Goal: Task Accomplishment & Management: Manage account settings

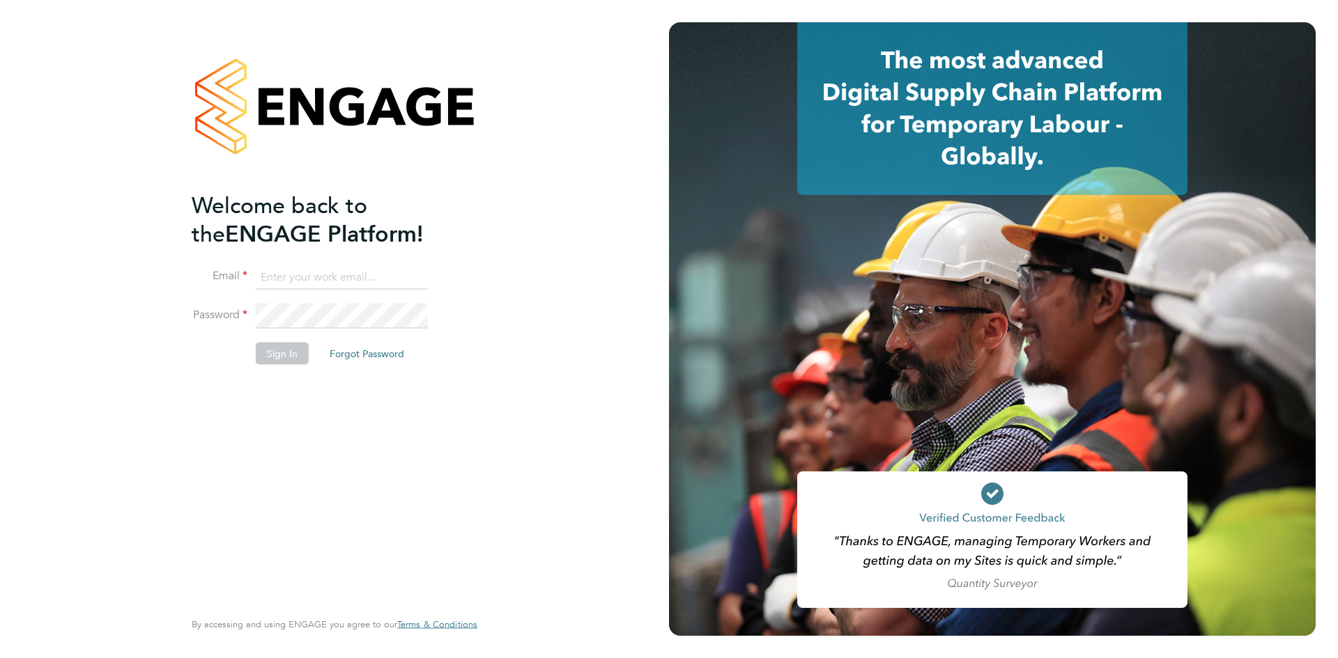
type input "[PERSON_NAME][EMAIL_ADDRESS][PERSON_NAME][DOMAIN_NAME]"
click at [279, 353] on button "Sign In" at bounding box center [282, 353] width 53 height 22
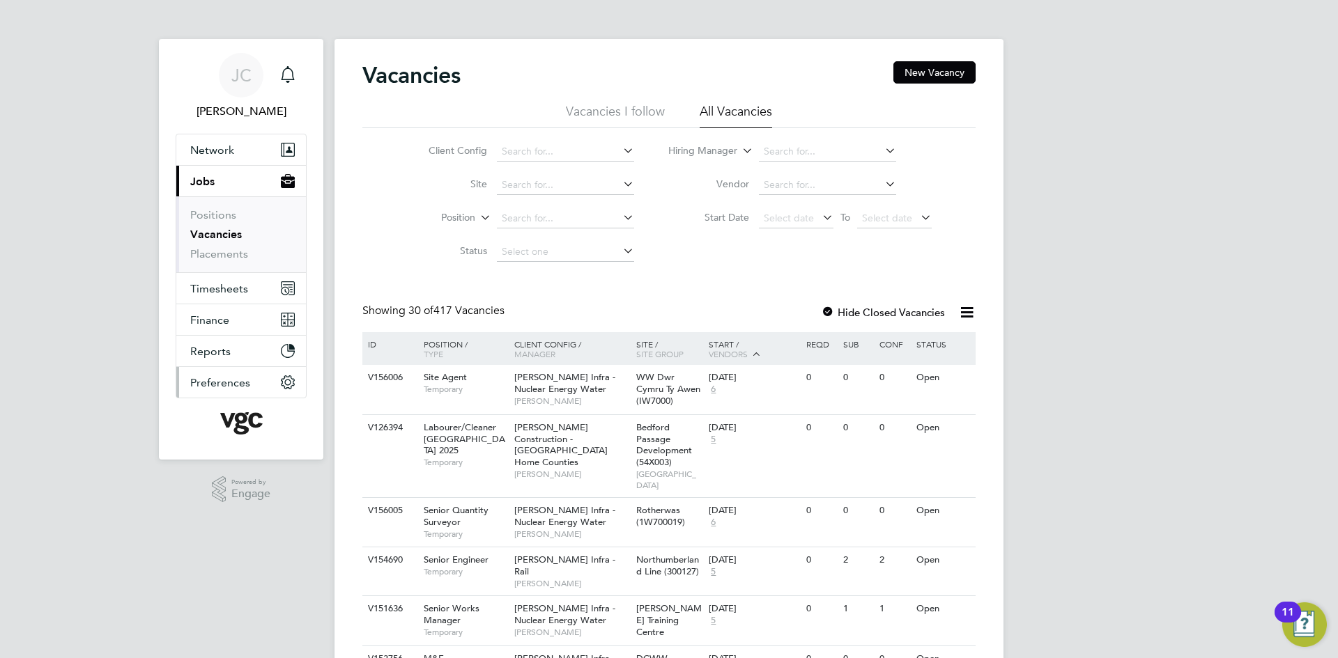
click at [272, 387] on button "Preferences" at bounding box center [241, 382] width 130 height 31
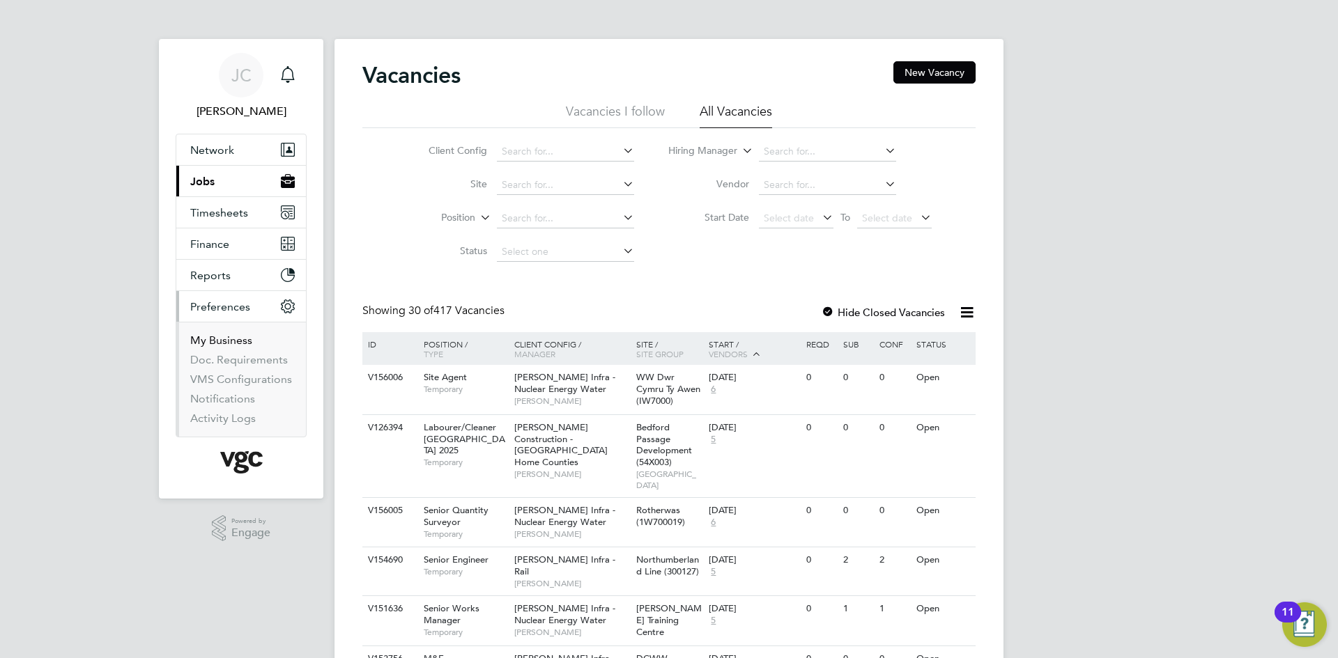
click at [234, 338] on link "My Business" at bounding box center [221, 340] width 62 height 13
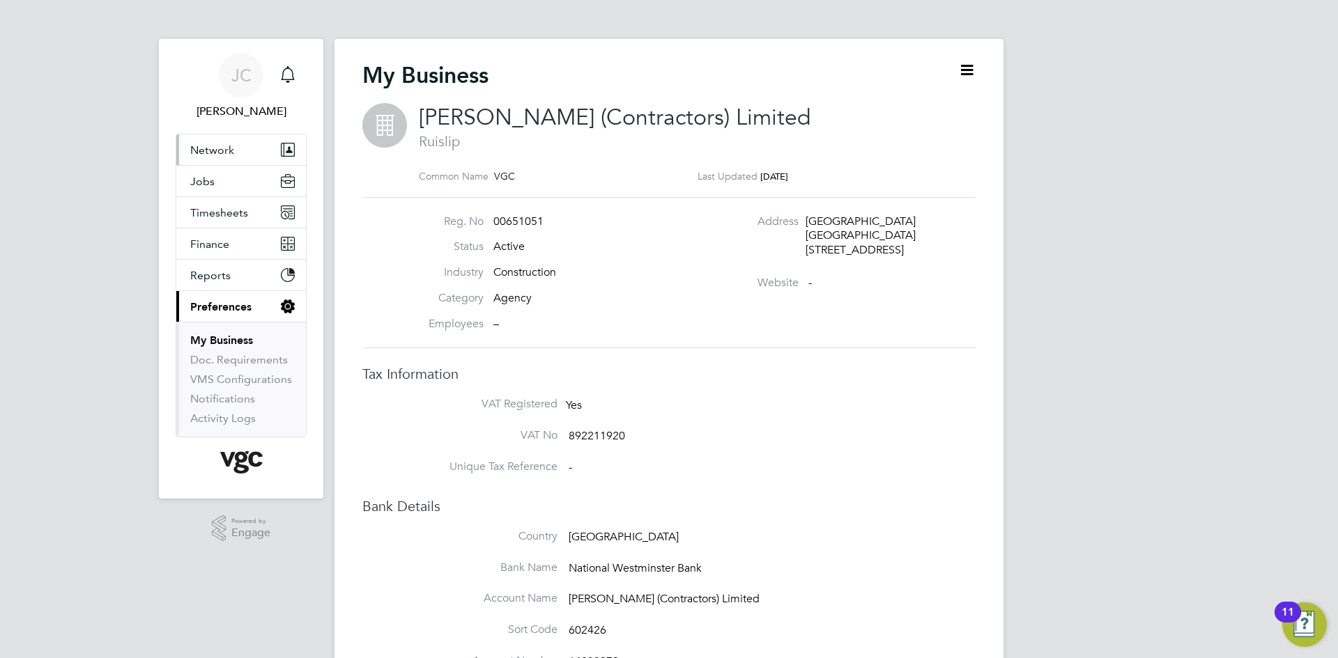
click at [240, 155] on button "Network" at bounding box center [241, 149] width 130 height 31
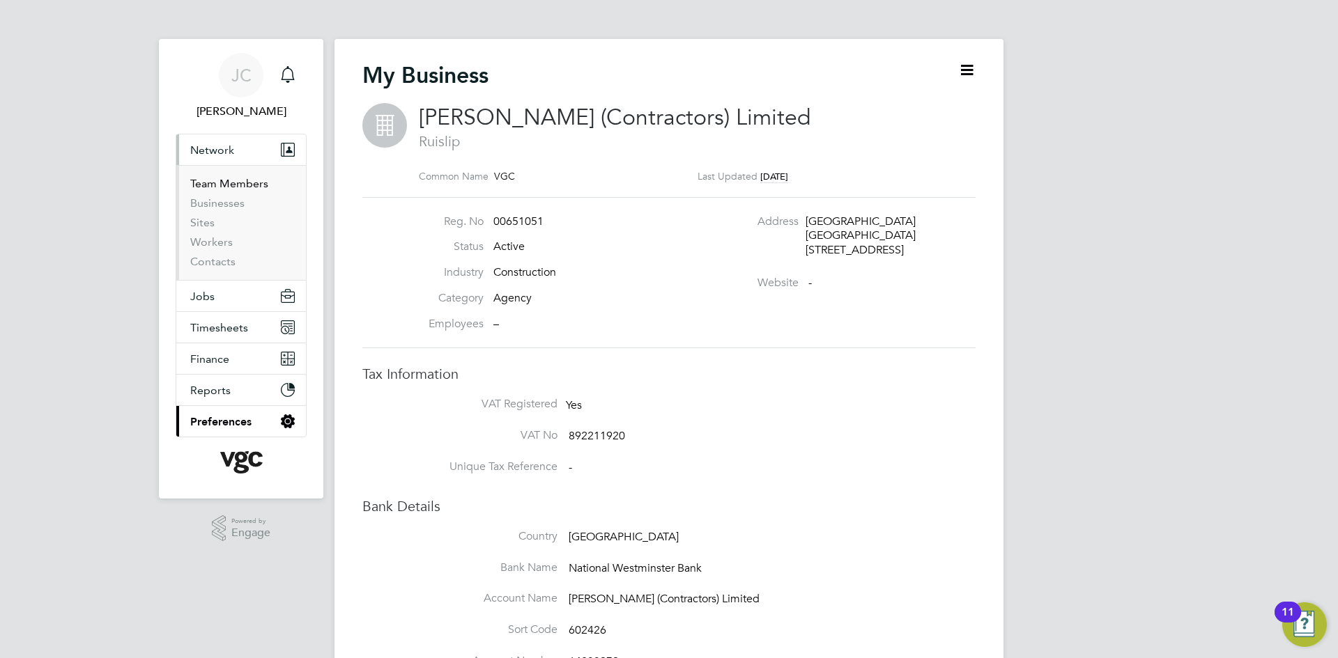
click at [241, 182] on link "Team Members" at bounding box center [229, 183] width 78 height 13
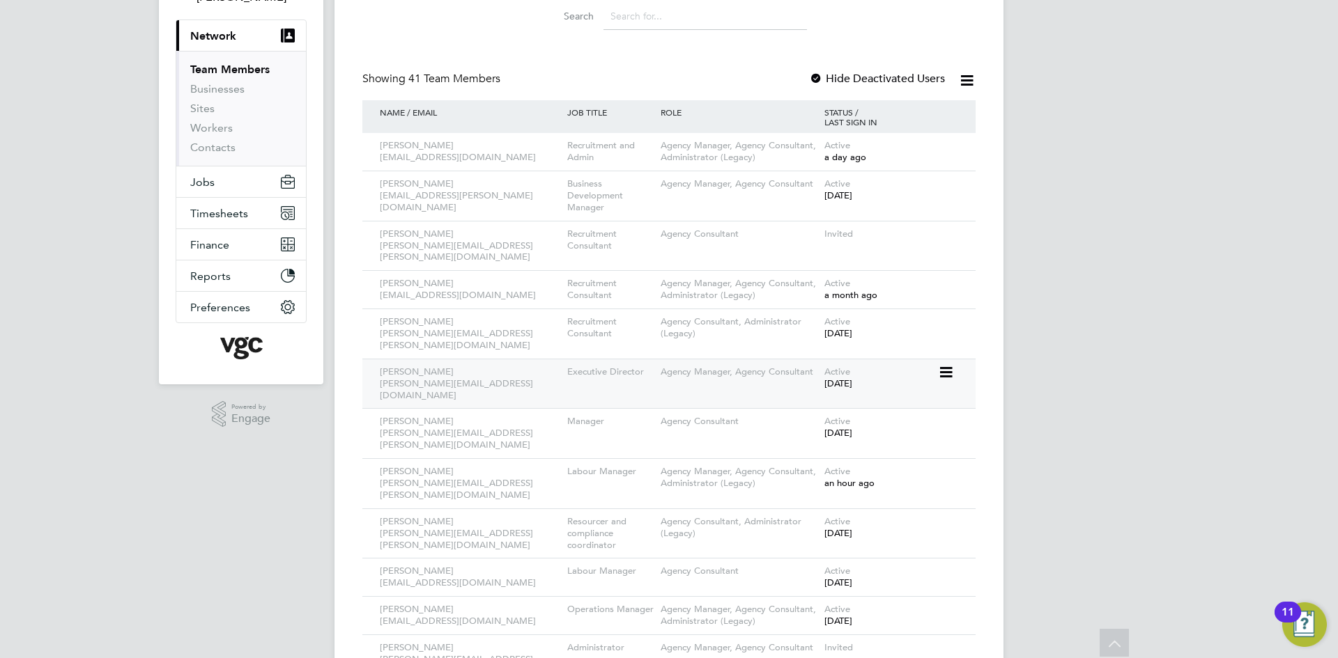
scroll to position [114, 0]
click at [948, 145] on icon at bounding box center [945, 147] width 14 height 17
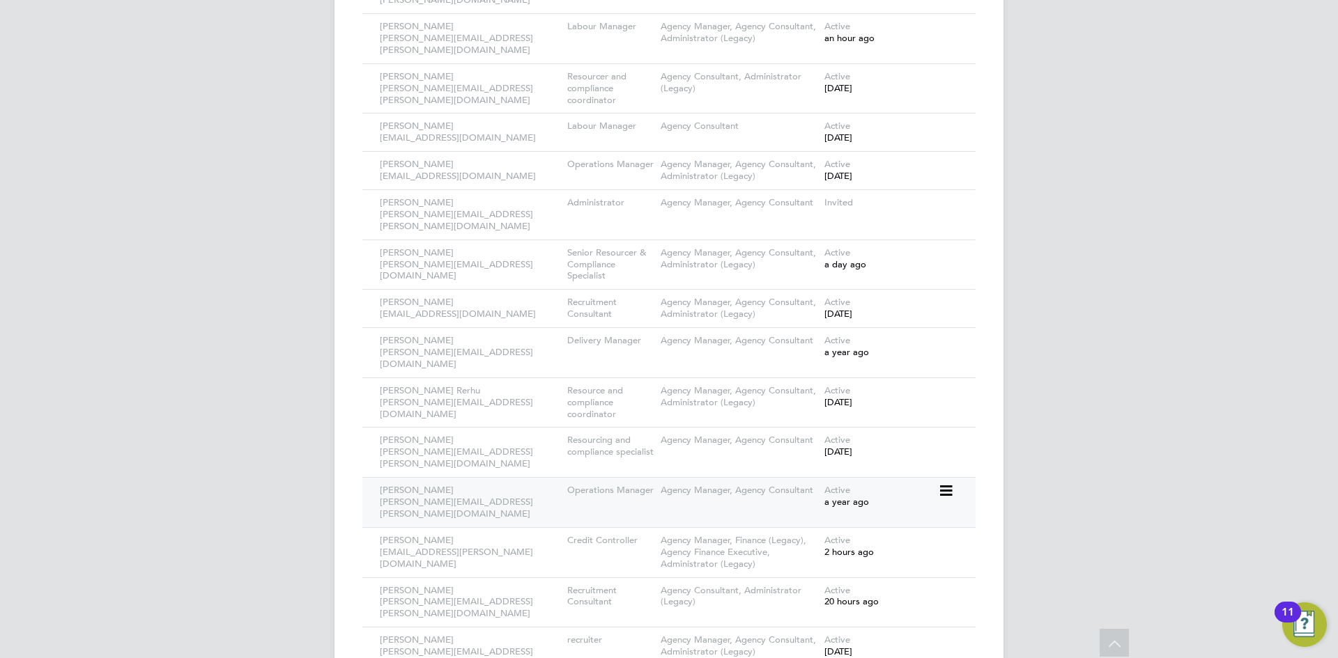
scroll to position [532, 0]
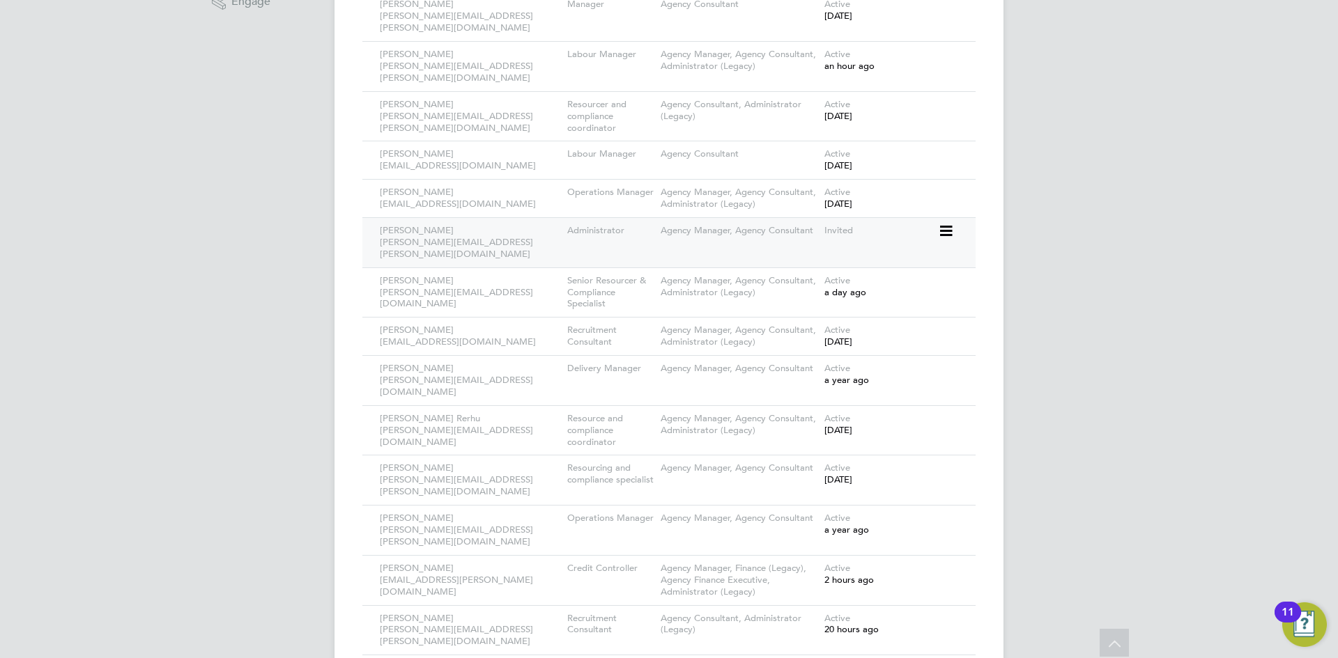
click at [944, 223] on icon at bounding box center [945, 231] width 14 height 17
click at [828, 287] on li "Deactivate User" at bounding box center [868, 291] width 168 height 20
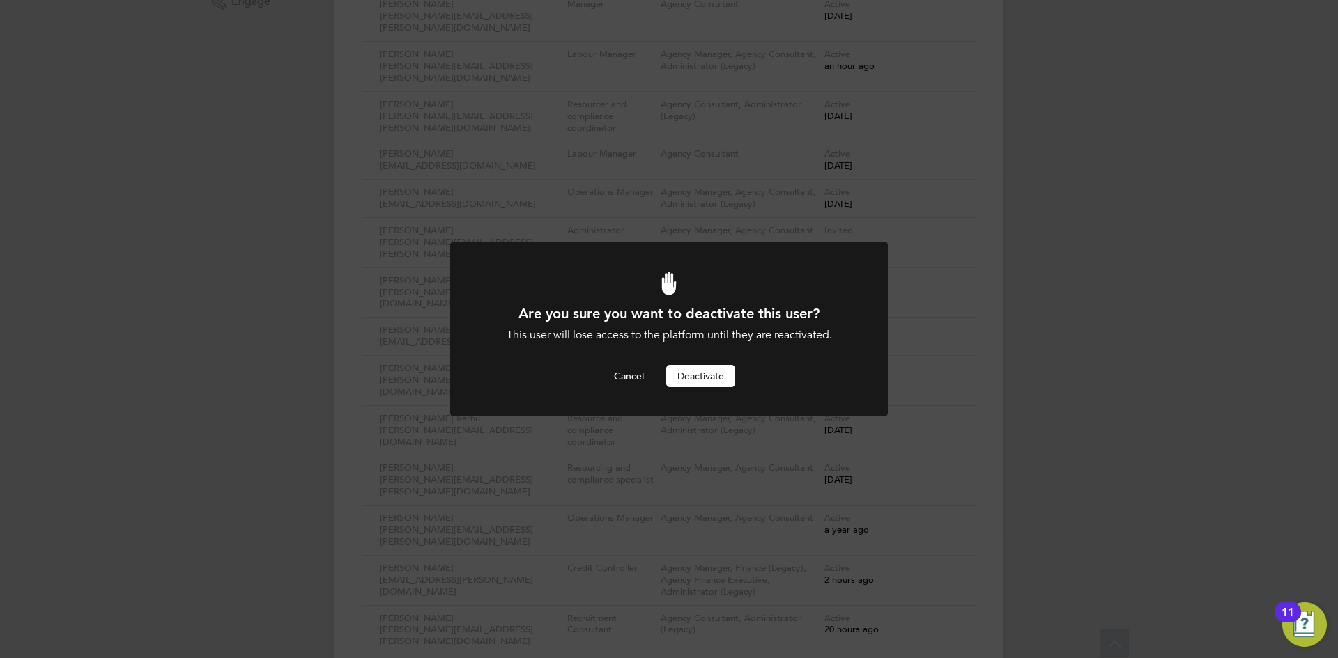
scroll to position [0, 0]
click at [705, 377] on button "Deactivate" at bounding box center [700, 376] width 69 height 22
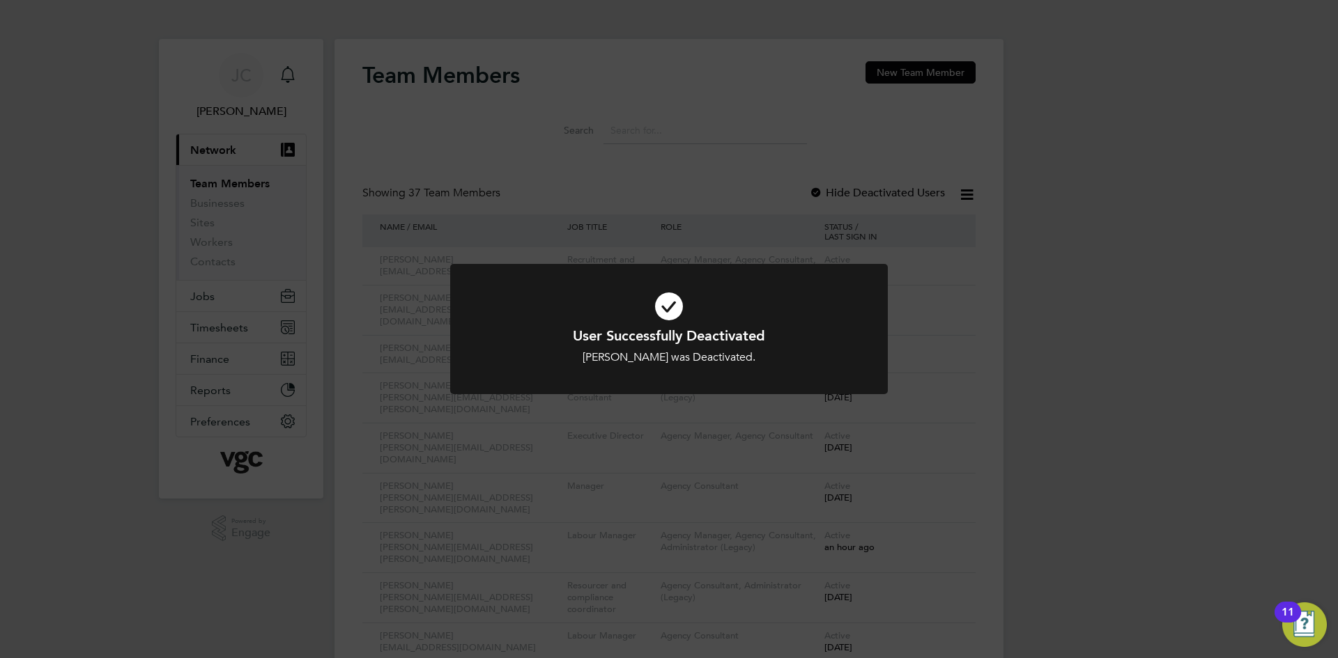
click at [1010, 429] on div "User Successfully Deactivated [PERSON_NAME] was Deactivated. Cancel Okay" at bounding box center [669, 329] width 1338 height 658
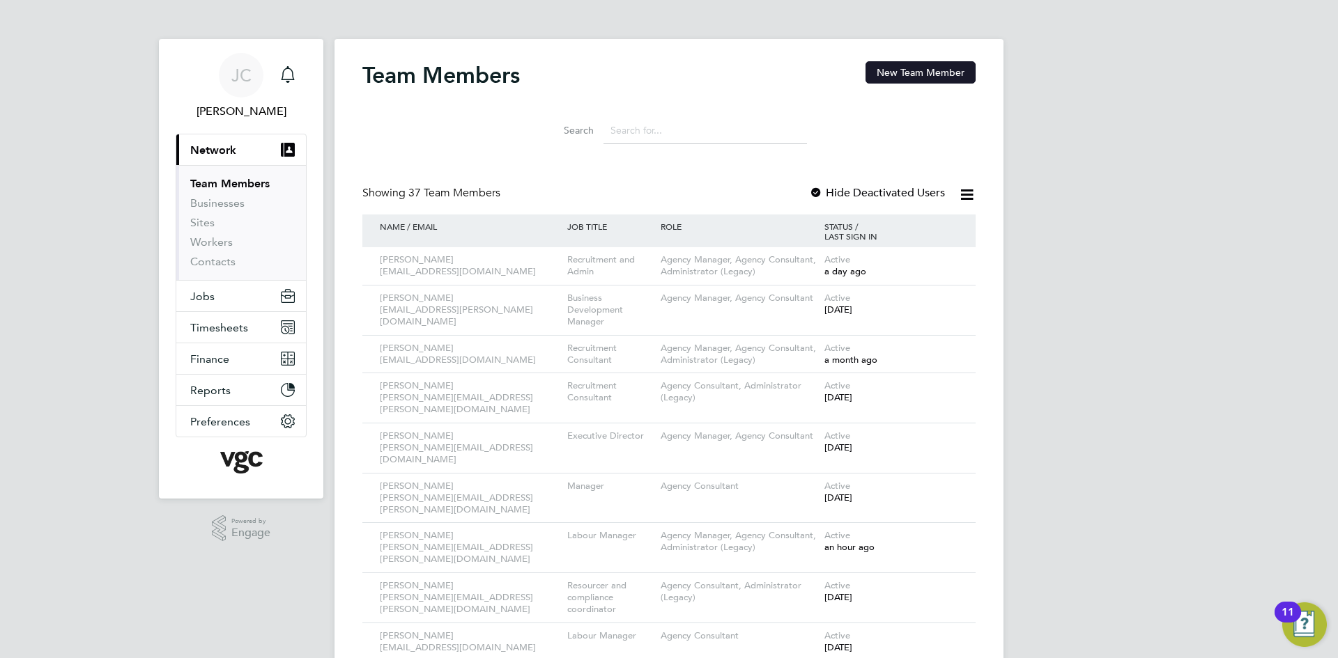
click at [914, 71] on button "New Team Member" at bounding box center [920, 72] width 110 height 22
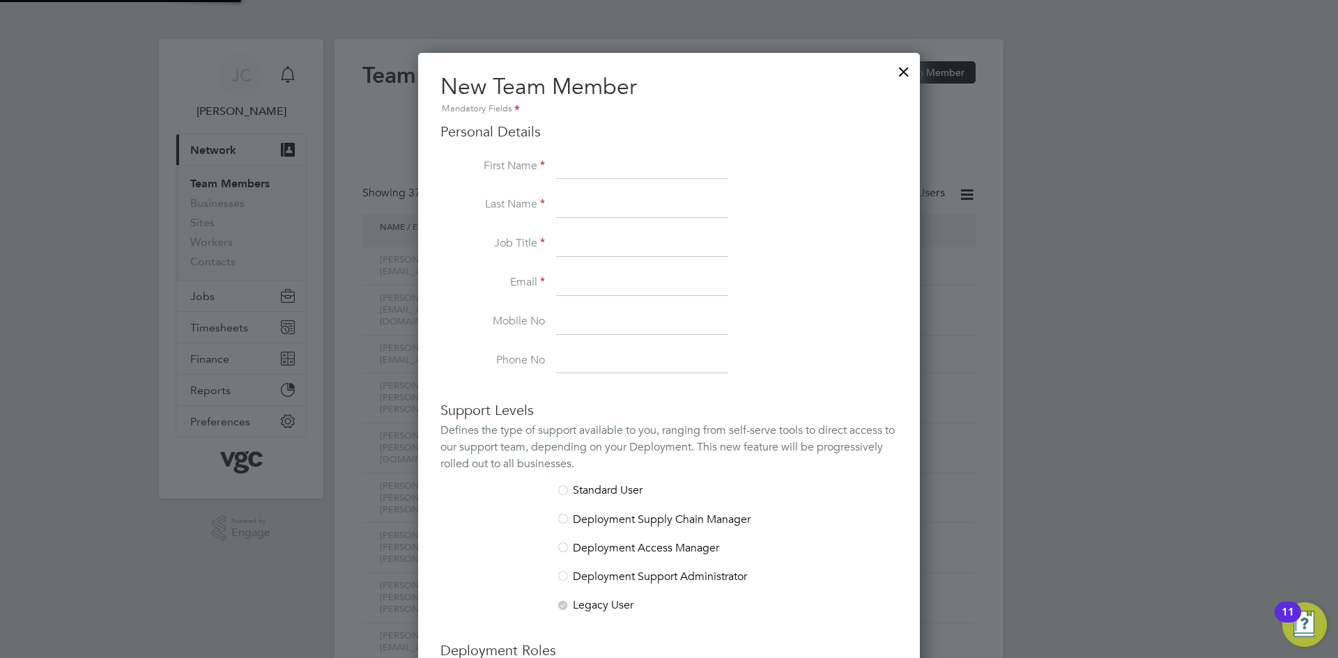
scroll to position [829, 502]
click at [603, 164] on input at bounding box center [642, 167] width 172 height 25
type input "[PERSON_NAME]"
type input "MacGloin"
click at [618, 239] on input at bounding box center [642, 244] width 172 height 25
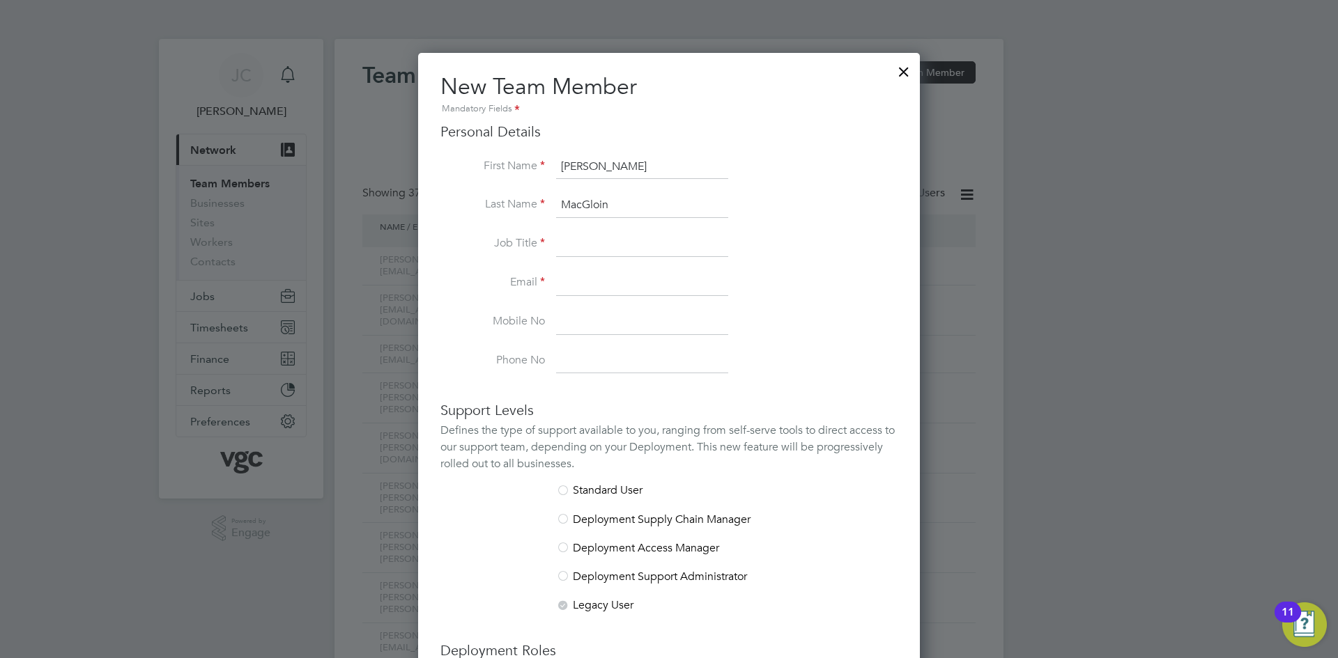
click at [573, 245] on input at bounding box center [642, 244] width 172 height 25
type input "Operations Director"
click at [586, 282] on input at bounding box center [642, 283] width 172 height 25
type input "[PERSON_NAME][EMAIL_ADDRESS][DOMAIN_NAME]"
click at [617, 321] on input at bounding box center [642, 322] width 172 height 25
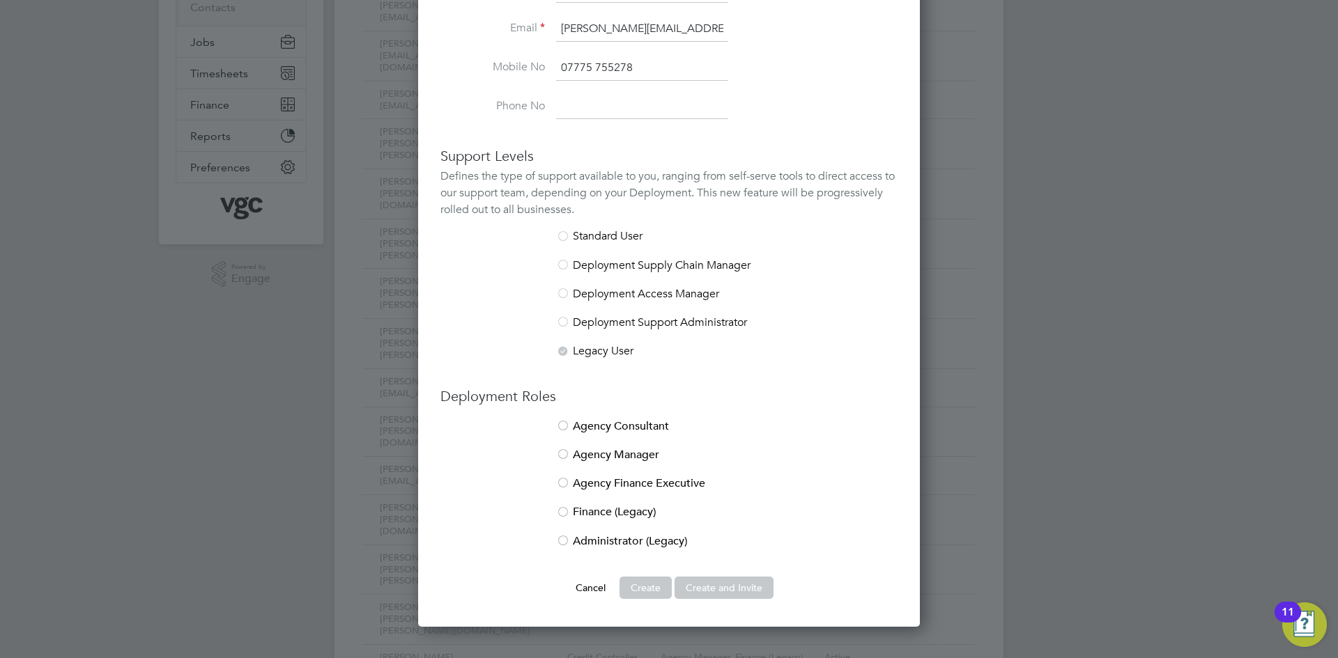
scroll to position [279, 0]
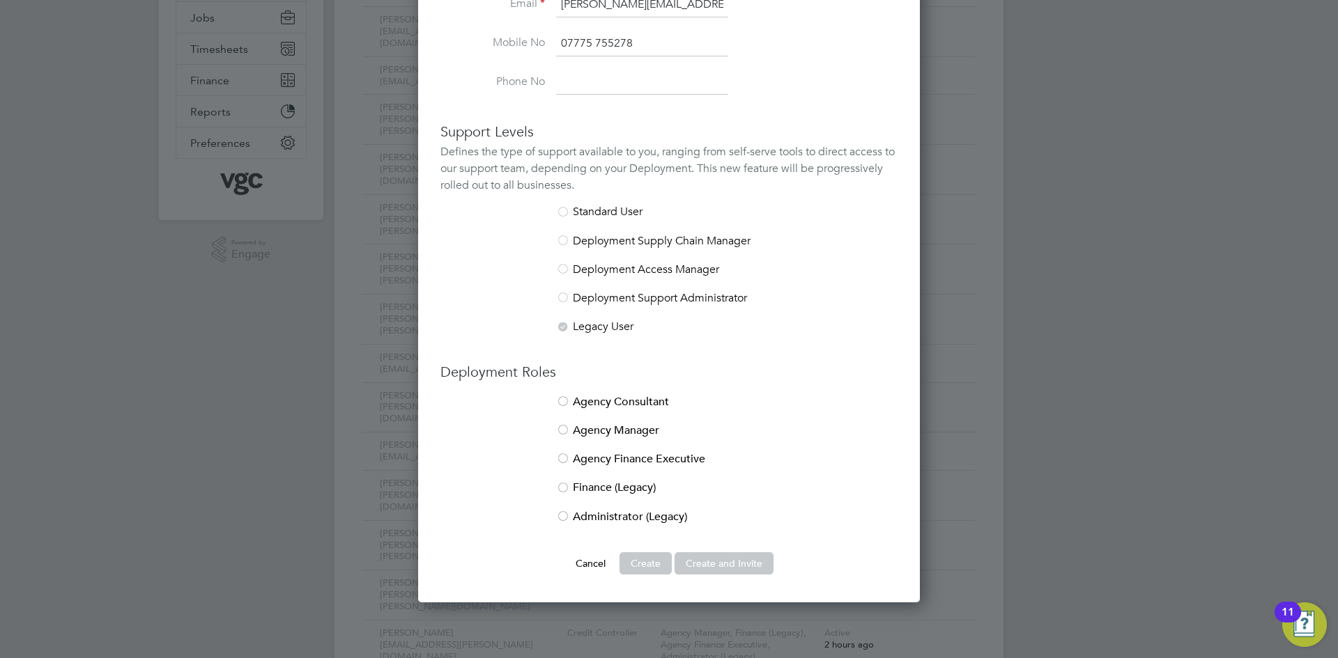
type input "07775 755278"
click at [562, 435] on div at bounding box center [563, 431] width 14 height 14
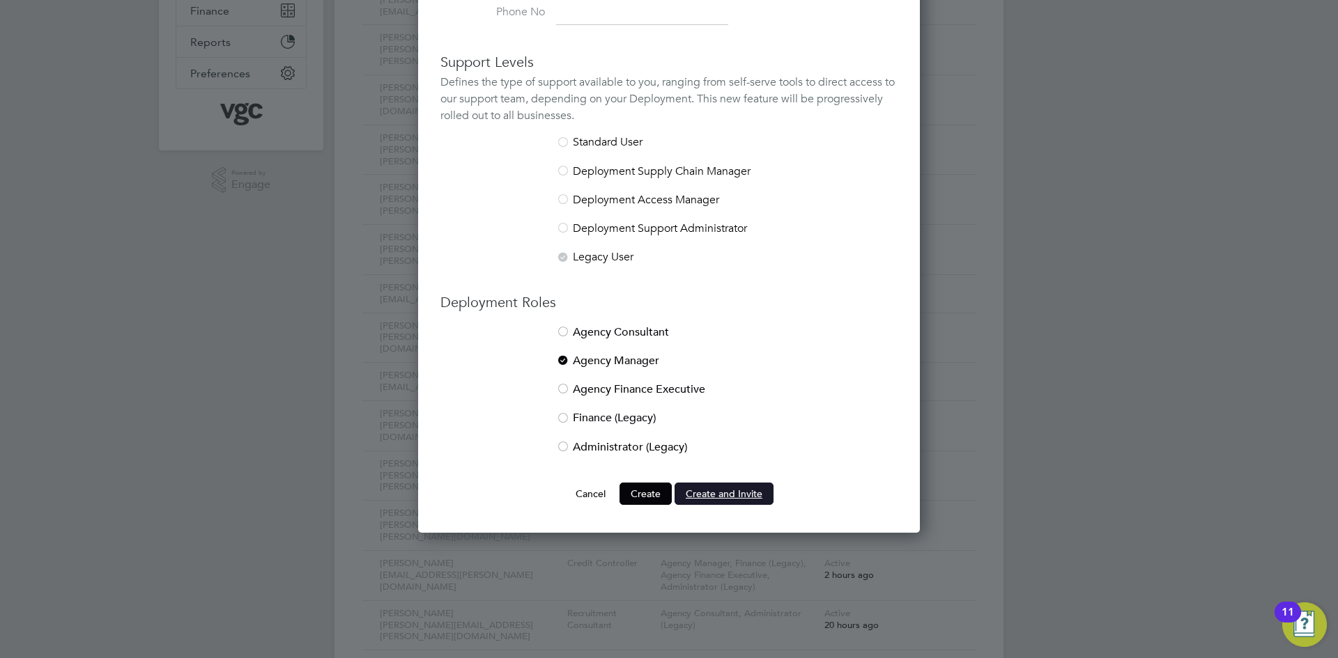
click at [731, 494] on button "Create and Invite" at bounding box center [723, 494] width 99 height 22
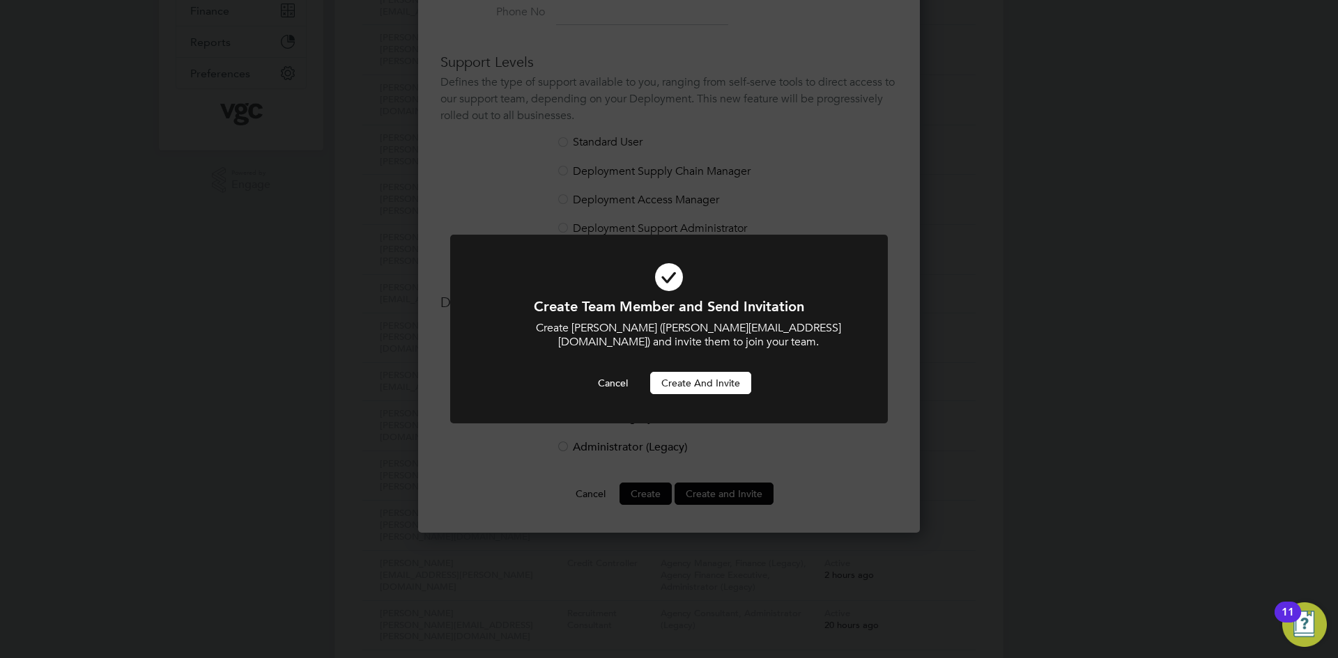
click at [718, 381] on button "Create and invite" at bounding box center [700, 383] width 101 height 22
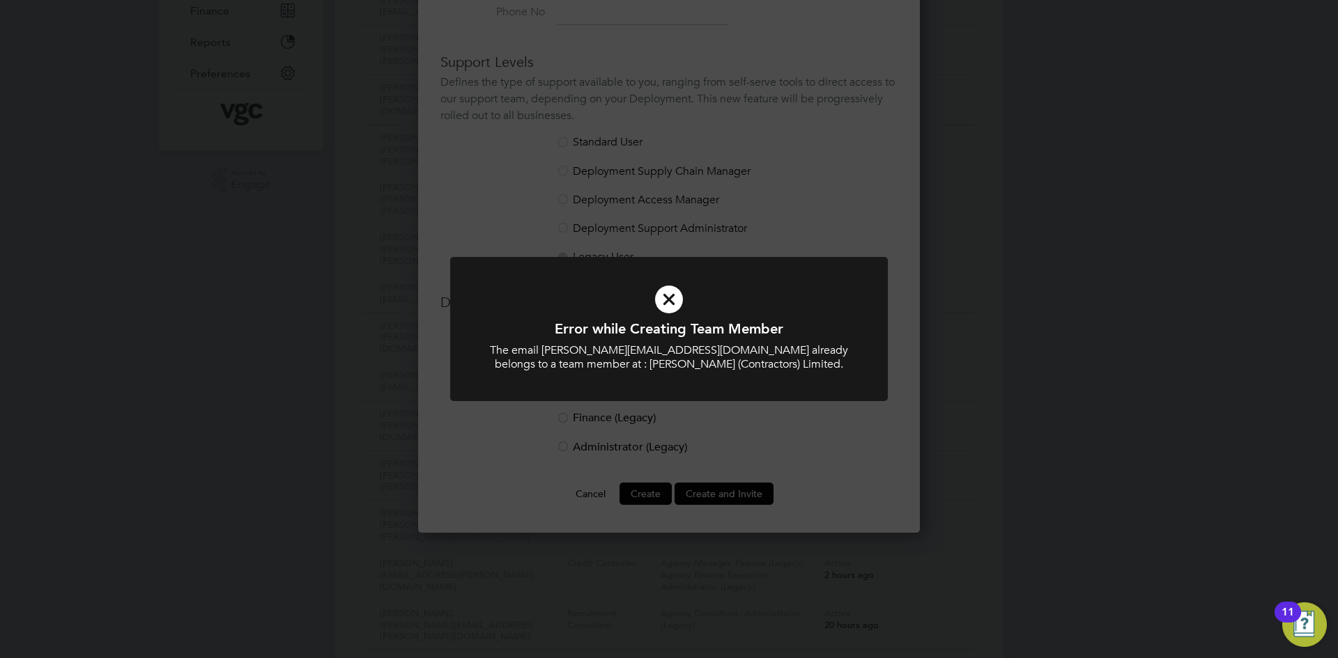
click at [934, 447] on div "Error while Creating Team Member The email [PERSON_NAME][EMAIL_ADDRESS][DOMAIN_…" at bounding box center [669, 329] width 1338 height 658
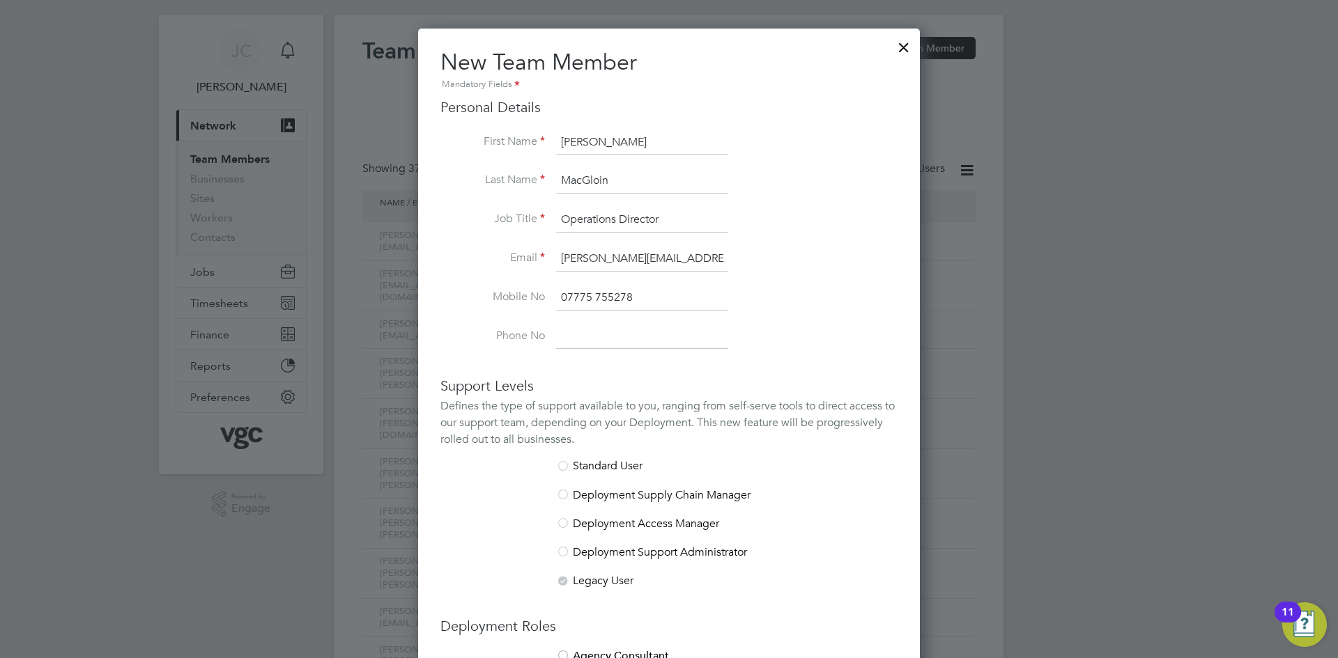
scroll to position [0, 0]
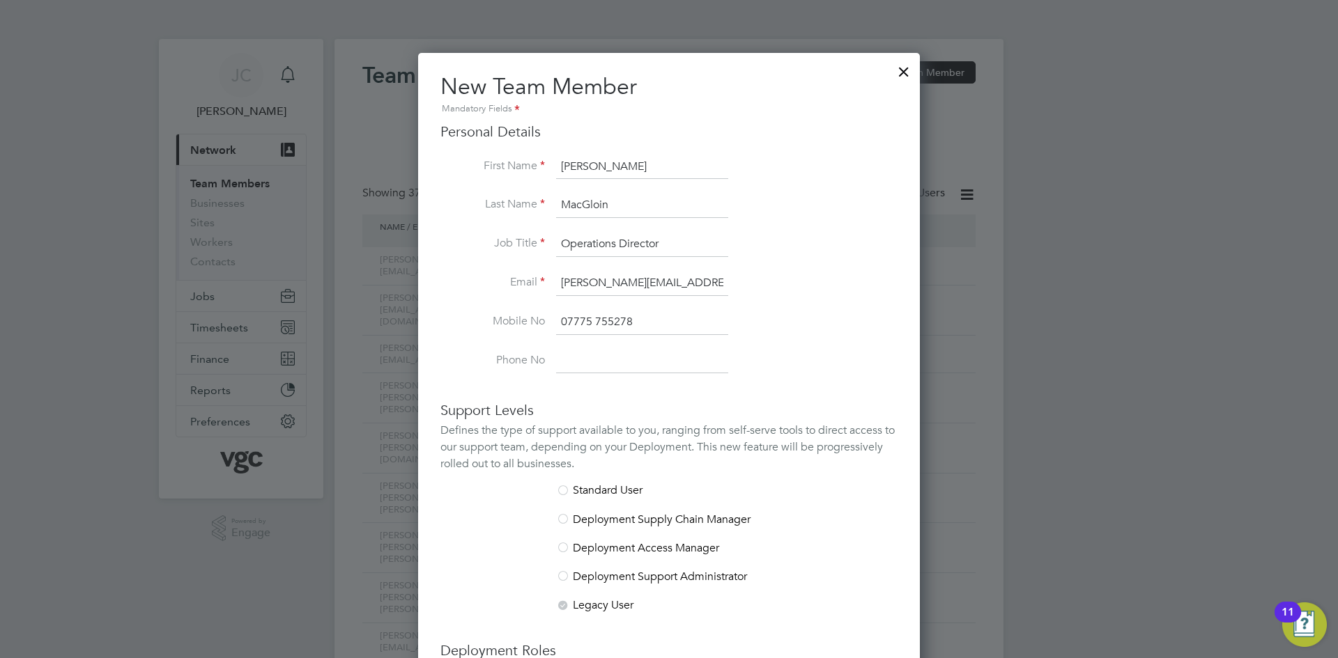
click at [909, 70] on div at bounding box center [903, 68] width 25 height 25
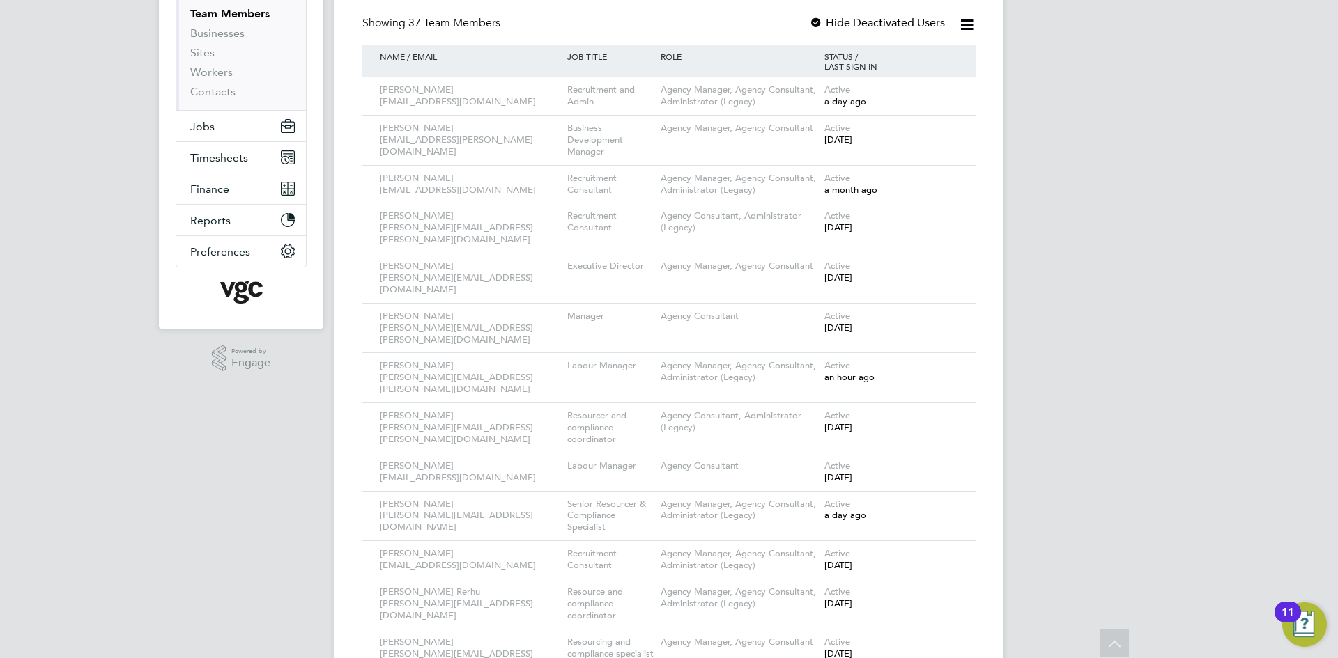
scroll to position [100, 0]
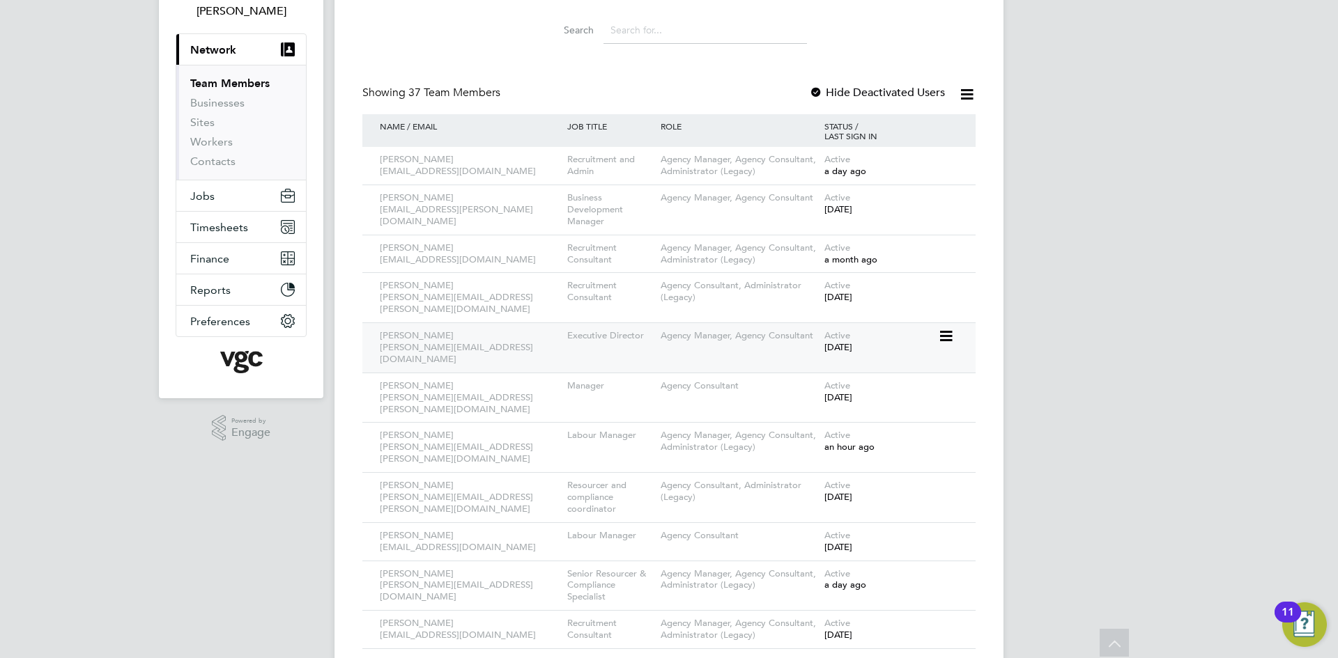
click at [948, 328] on icon at bounding box center [945, 336] width 14 height 17
click at [828, 356] on li "Edit User" at bounding box center [868, 357] width 168 height 20
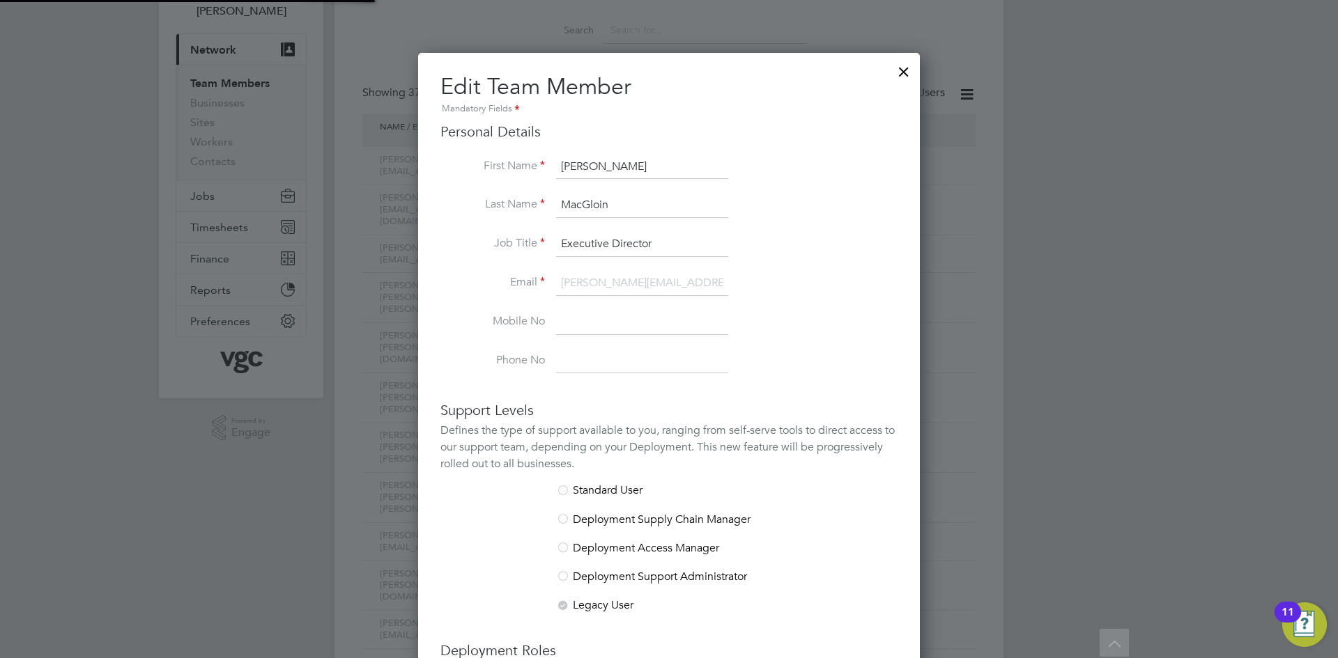
scroll to position [829, 502]
drag, startPoint x: 675, startPoint y: 242, endPoint x: 520, endPoint y: 248, distance: 155.5
click at [520, 248] on li "Job Title Executive Director" at bounding box center [668, 251] width 457 height 39
type input "Operations Director"
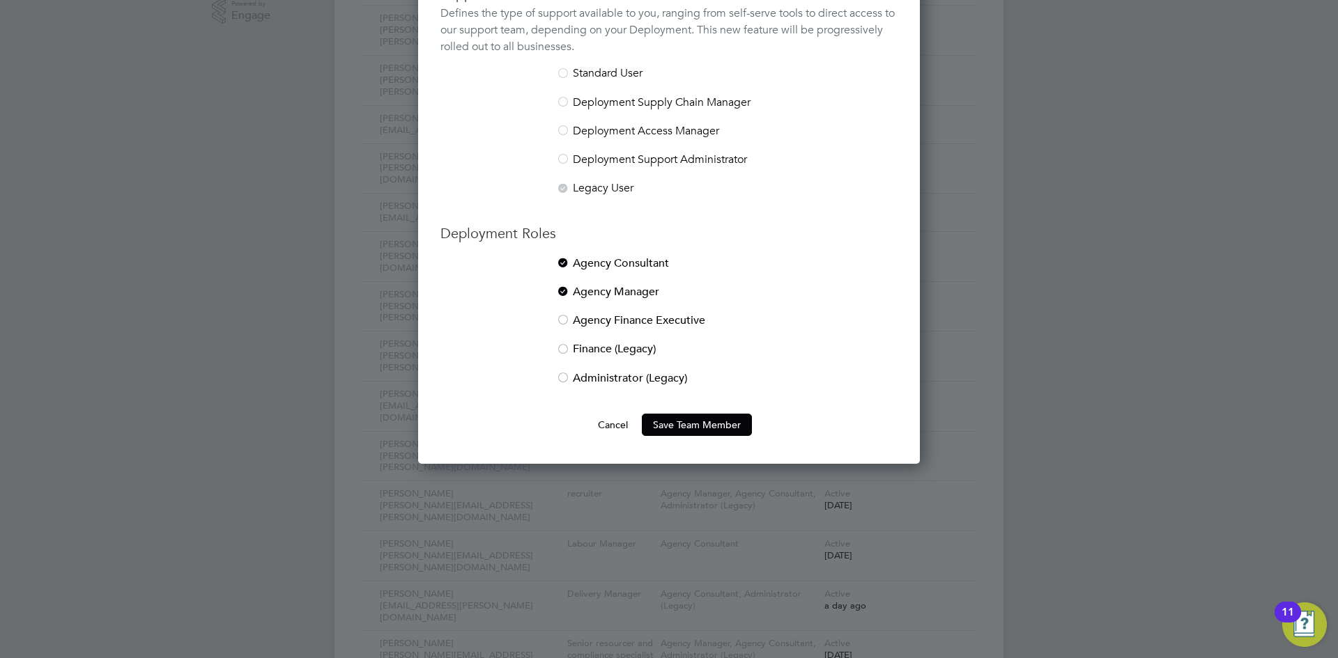
scroll to position [518, 0]
click at [700, 426] on button "Save Team Member" at bounding box center [697, 424] width 110 height 22
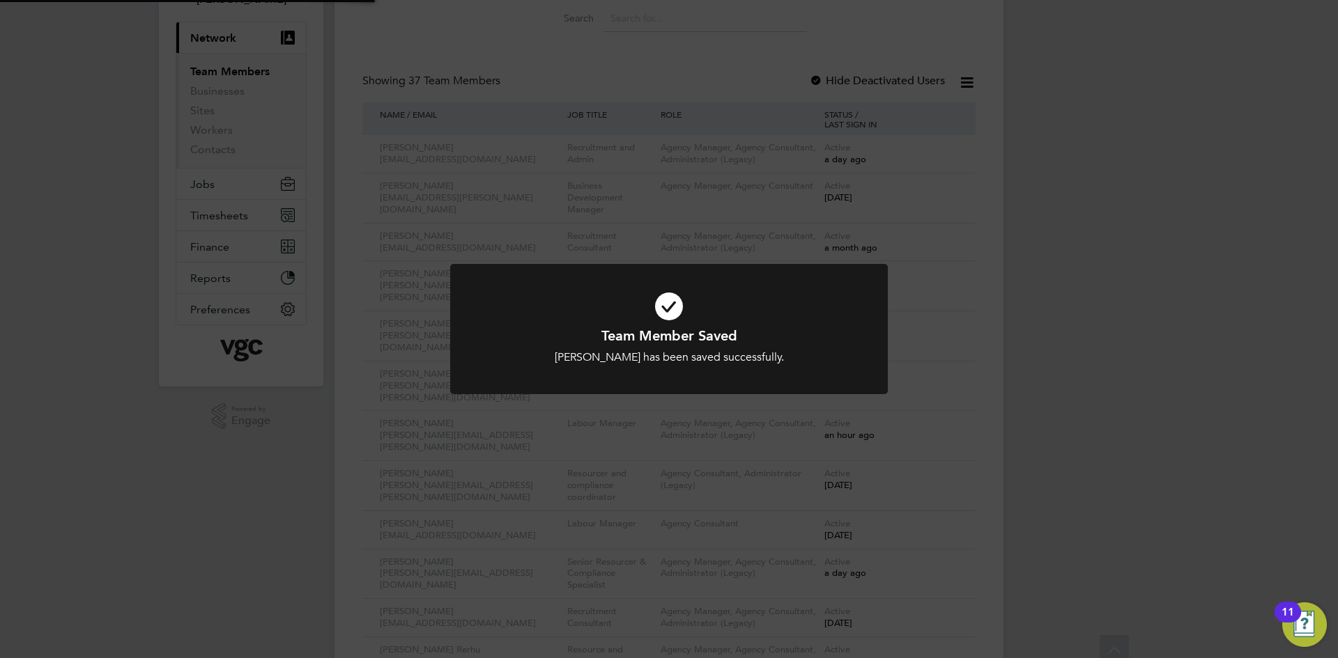
scroll to position [100, 0]
click at [988, 373] on div "Team Member Saved [PERSON_NAME] has been saved successfully. Cancel Okay" at bounding box center [669, 329] width 1338 height 658
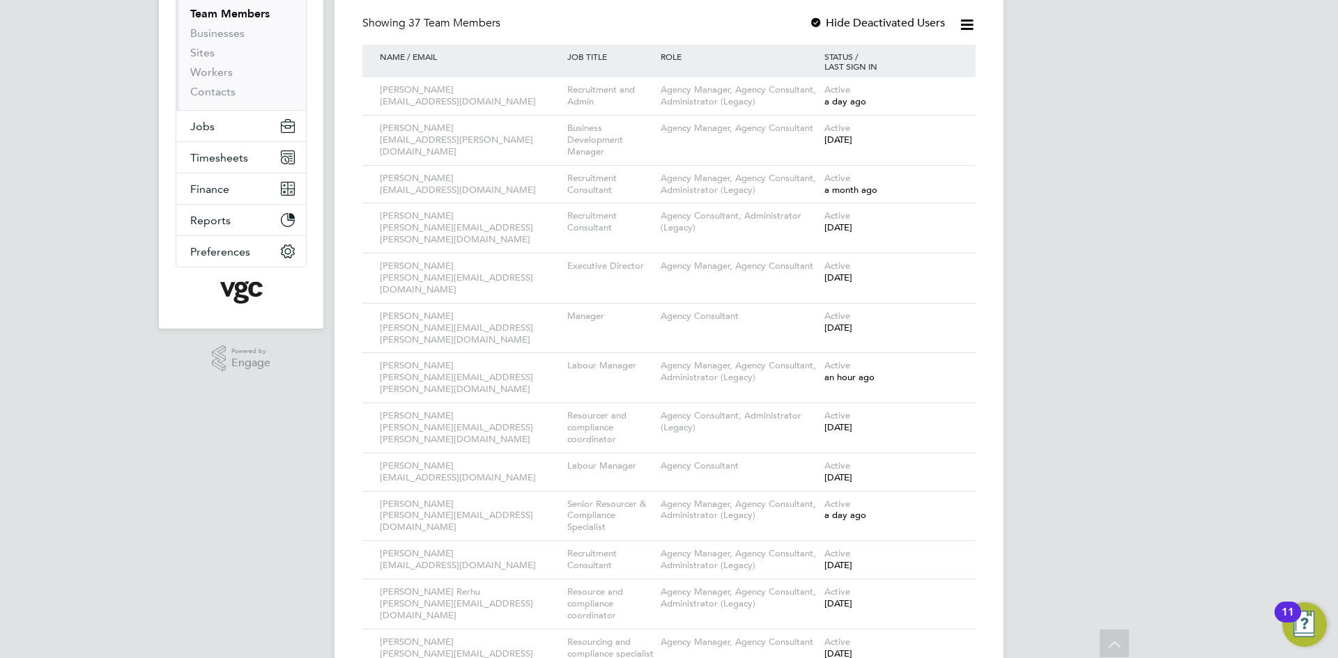
scroll to position [0, 0]
